Goal: Information Seeking & Learning: Learn about a topic

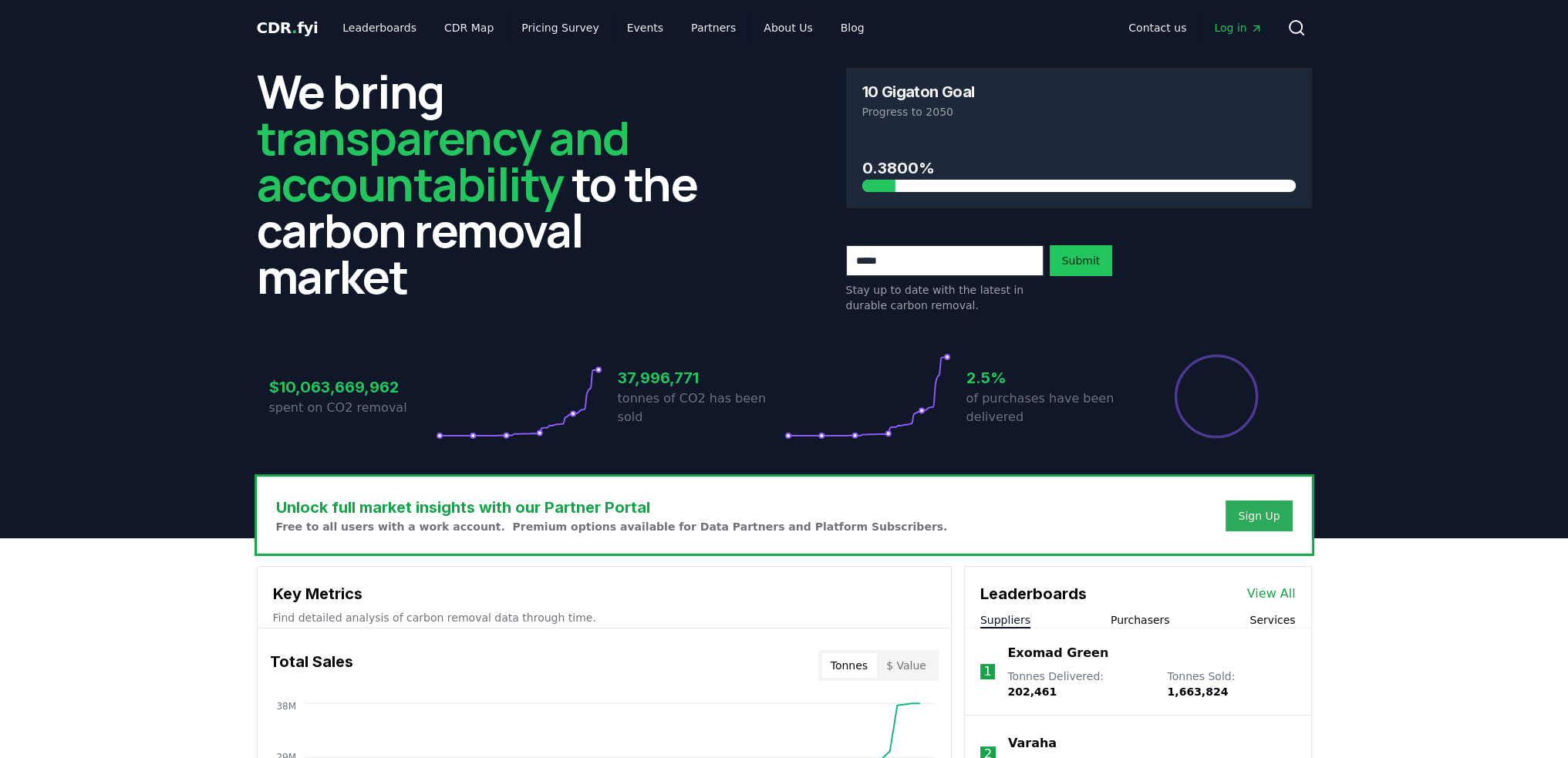
click at [1239, 518] on div "Sign Up" at bounding box center [1258, 516] width 42 height 16
click at [1144, 24] on link "Contact us" at bounding box center [1156, 27] width 83 height 27
click at [1250, 30] on icon "Main" at bounding box center [1256, 28] width 13 height 13
click at [685, 30] on link "Partners" at bounding box center [713, 27] width 69 height 27
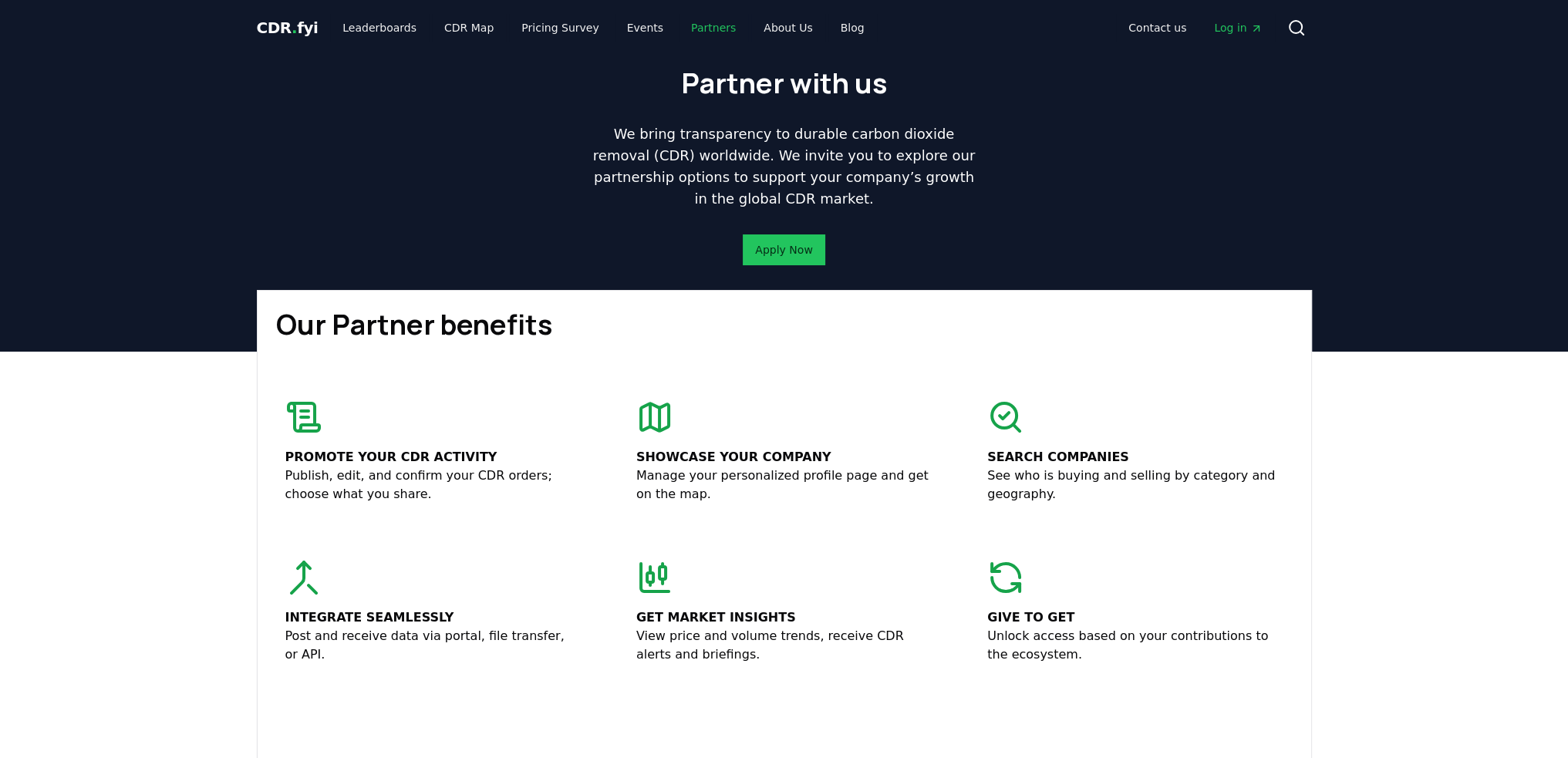
click at [701, 30] on link "Partners" at bounding box center [713, 27] width 69 height 27
click at [794, 19] on link "About Us" at bounding box center [787, 27] width 73 height 27
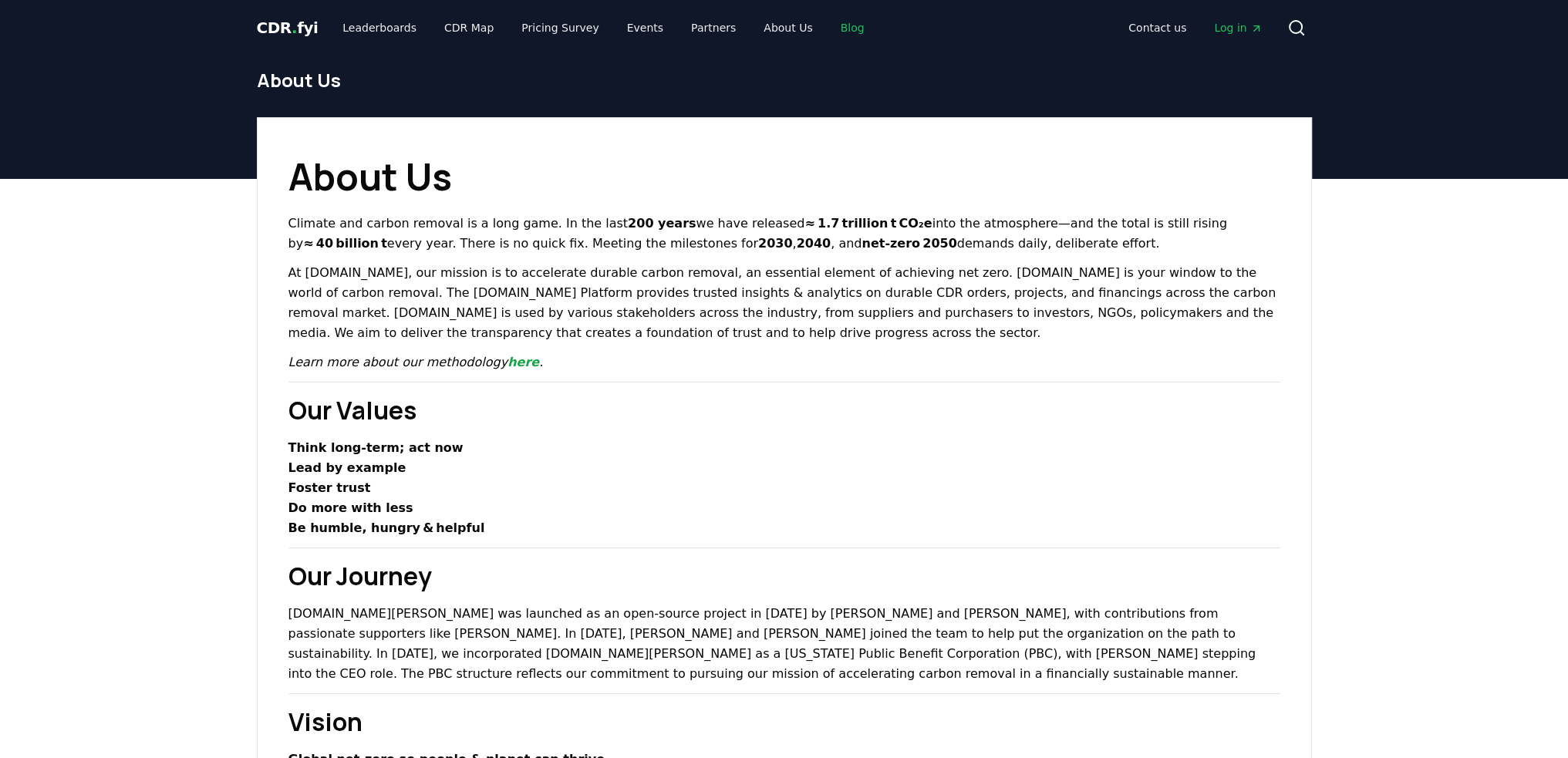
click at [828, 33] on link "Blog" at bounding box center [852, 27] width 49 height 27
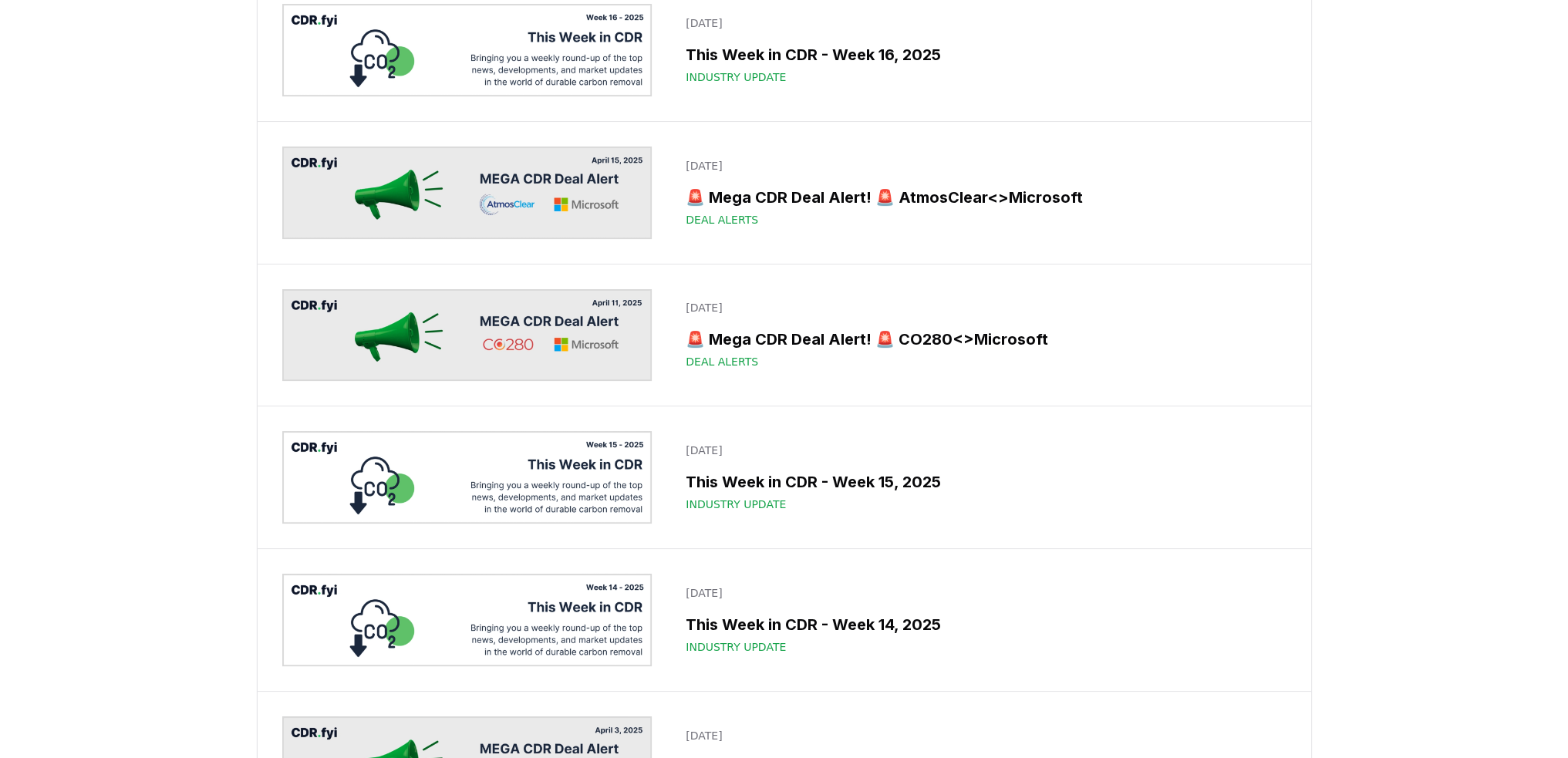
scroll to position [8099, 0]
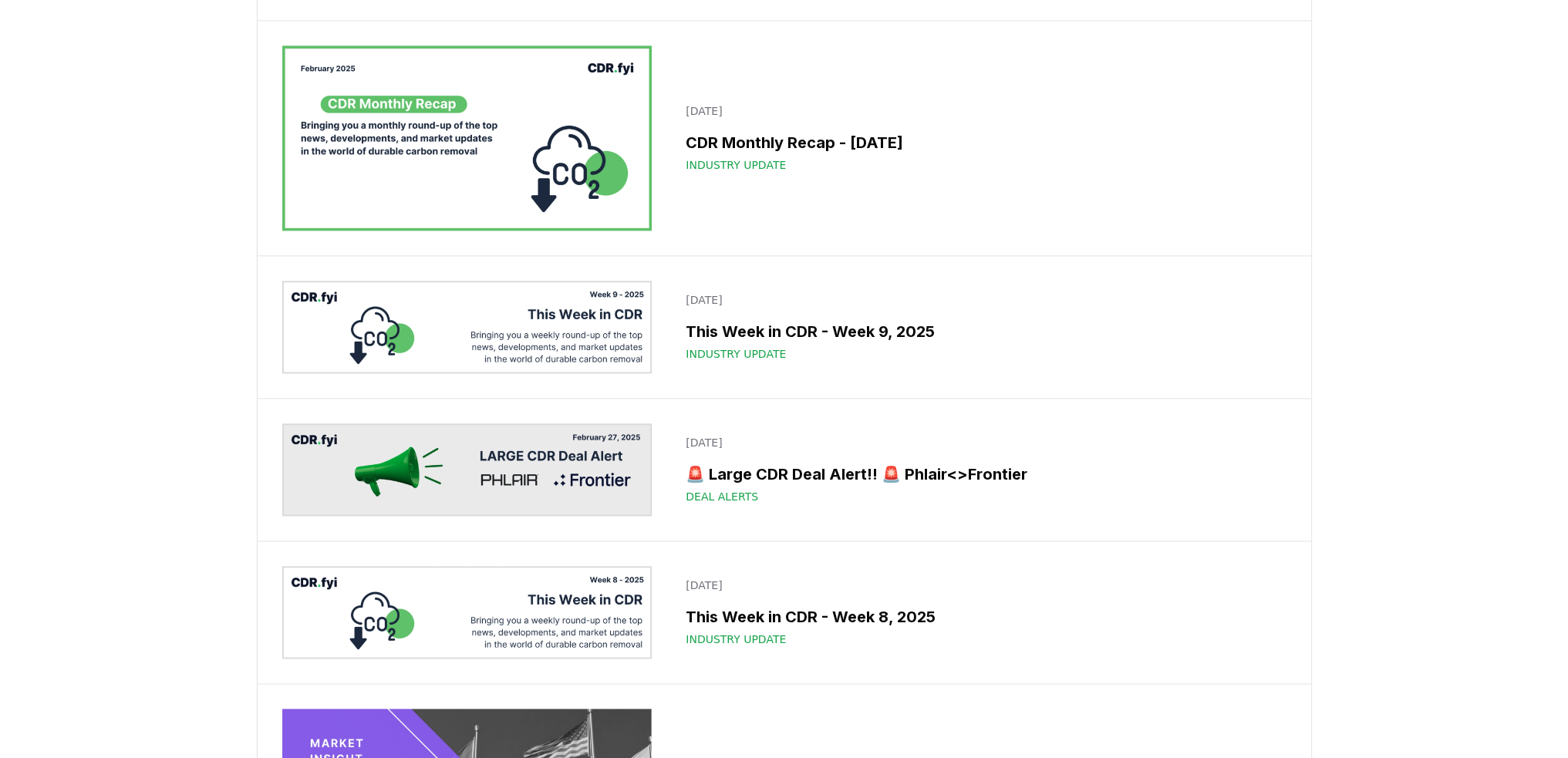
scroll to position [10394, 0]
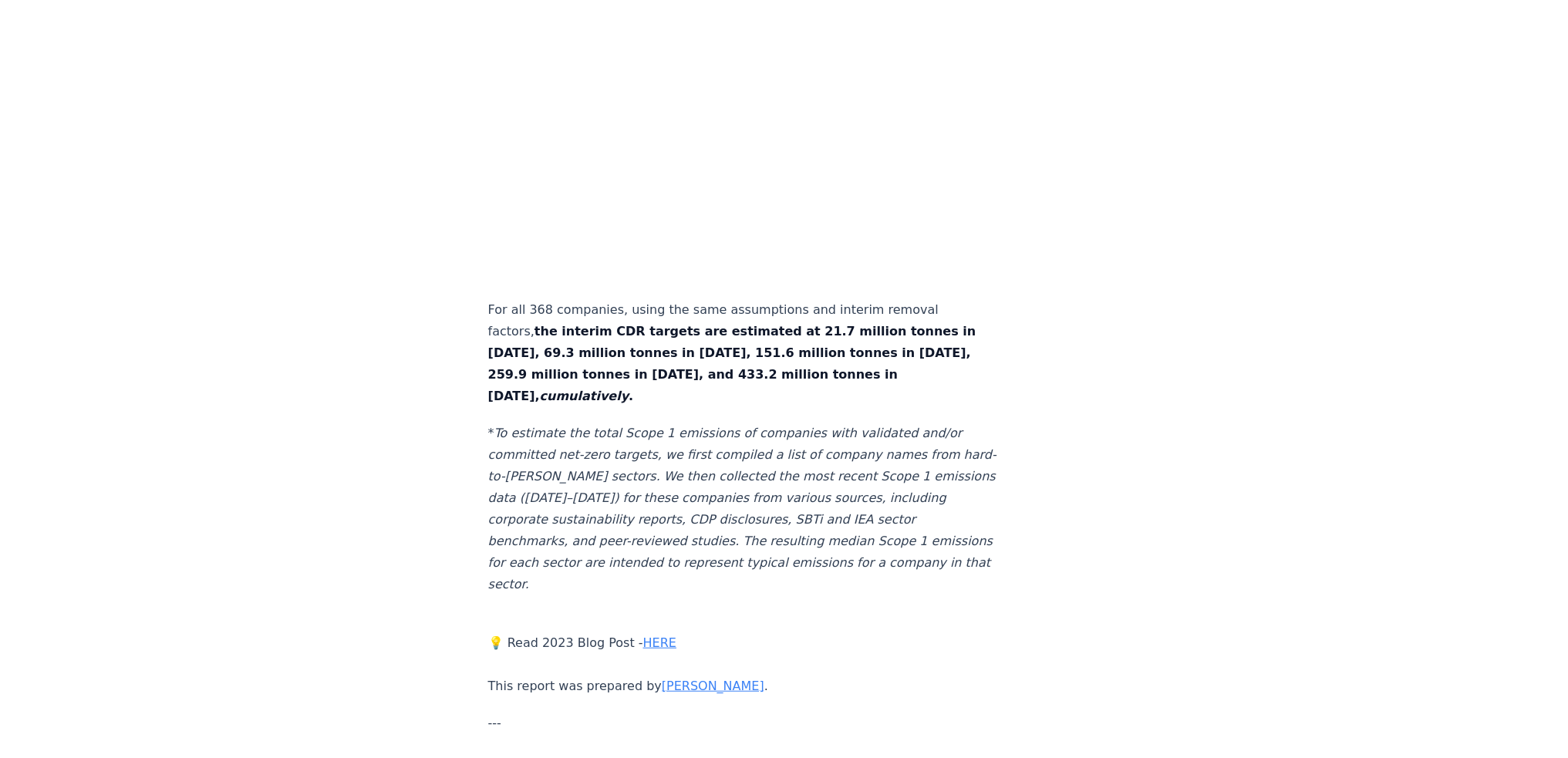
scroll to position [5369, 0]
